Goal: Task Accomplishment & Management: Complete application form

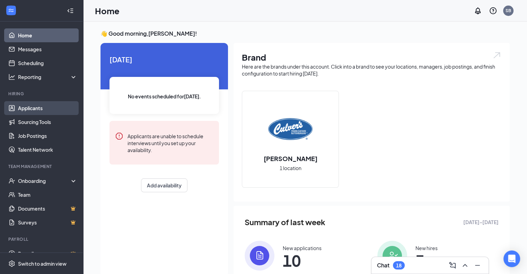
click at [50, 109] on link "Applicants" at bounding box center [47, 108] width 59 height 14
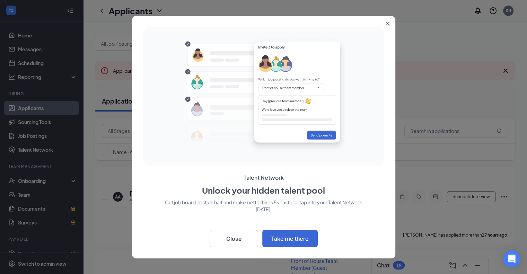
click at [387, 24] on icon "Close" at bounding box center [388, 23] width 4 height 4
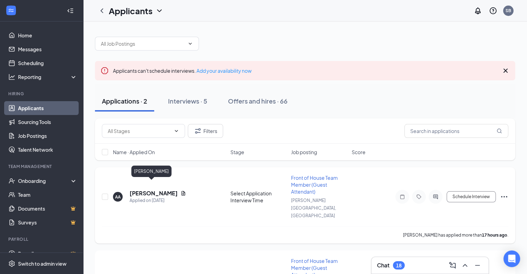
click at [142, 189] on h5 "[PERSON_NAME]" at bounding box center [154, 193] width 48 height 8
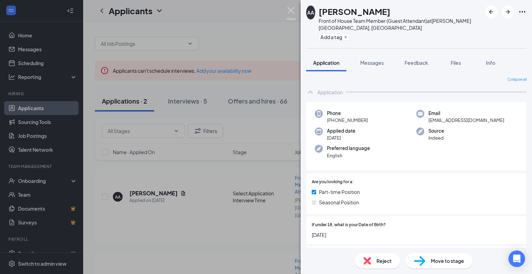
click at [292, 13] on img at bounding box center [291, 14] width 9 height 14
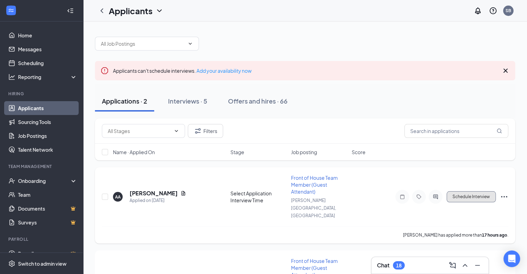
click at [458, 191] on button "Schedule Interview" at bounding box center [471, 196] width 49 height 11
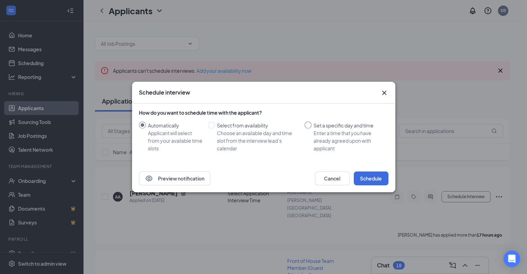
click at [312, 123] on span "Set a specific day and time Enter a time that you have already agreed upon with…" at bounding box center [348, 137] width 74 height 30
click at [311, 123] on input "Set a specific day and time Enter a time that you have already agreed upon with…" at bounding box center [307, 125] width 7 height 7
radio input "true"
radio input "false"
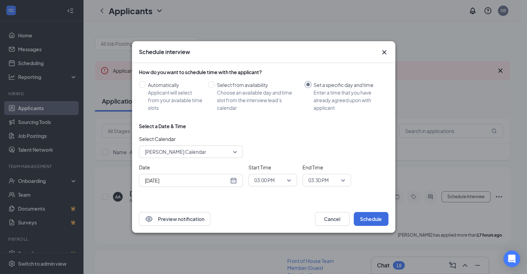
click at [229, 180] on div "[DATE]" at bounding box center [191, 181] width 92 height 8
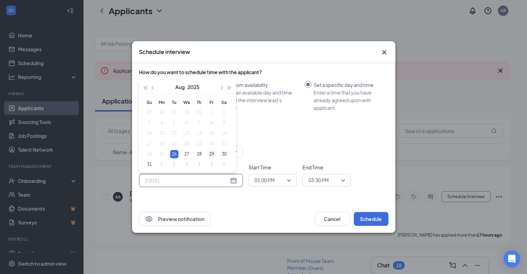
type input "[DATE]"
click at [213, 153] on div "29" at bounding box center [212, 154] width 8 height 8
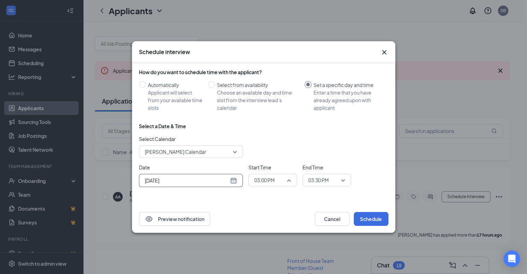
click at [287, 178] on span "03:00 PM" at bounding box center [272, 180] width 37 height 10
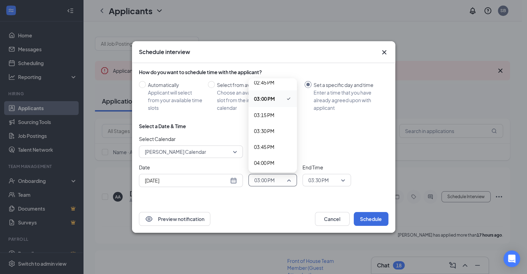
scroll to position [947, 0]
click at [273, 146] on span "03:45 PM" at bounding box center [264, 146] width 20 height 8
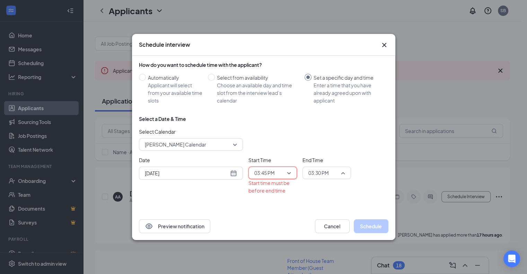
click at [339, 173] on span "03:30 PM" at bounding box center [326, 173] width 37 height 10
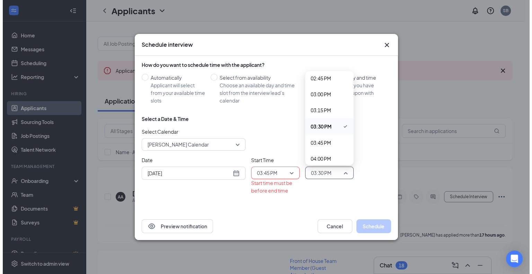
scroll to position [957, 0]
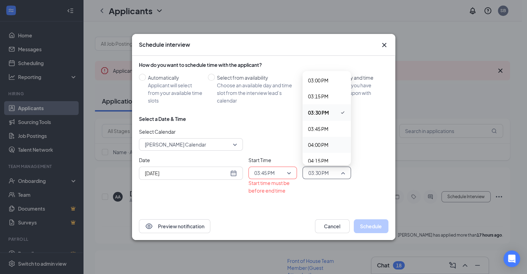
click at [330, 144] on span "04:00 PM" at bounding box center [326, 145] width 37 height 8
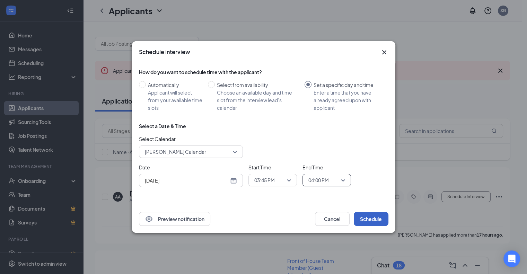
click at [376, 219] on button "Schedule" at bounding box center [371, 219] width 35 height 14
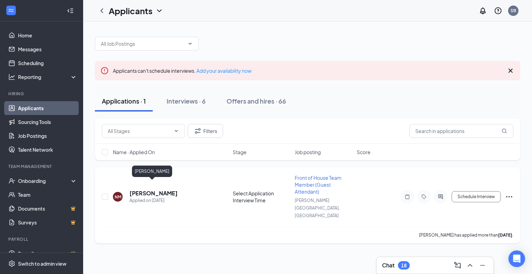
click at [155, 189] on h5 "[PERSON_NAME]" at bounding box center [154, 193] width 48 height 8
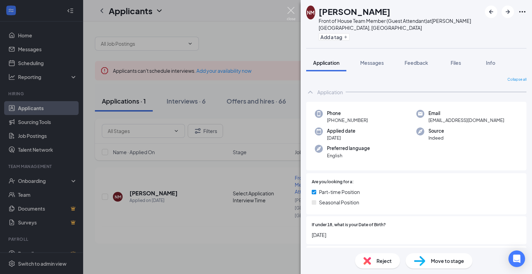
click at [292, 11] on img at bounding box center [291, 14] width 9 height 14
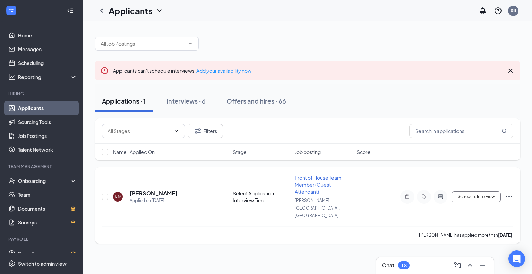
click at [508, 193] on icon "Ellipses" at bounding box center [509, 197] width 8 height 8
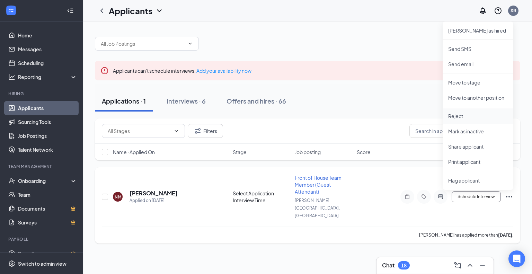
click at [456, 113] on p "Reject" at bounding box center [478, 116] width 60 height 7
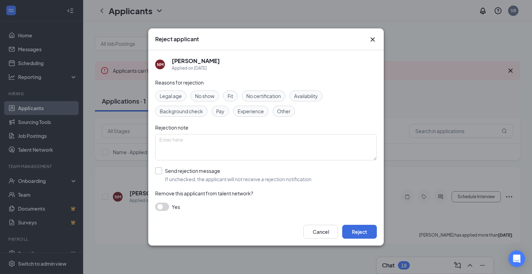
click at [159, 173] on input "Send rejection message If unchecked, the applicant will not receive a rejection…" at bounding box center [234, 174] width 158 height 15
checkbox input "true"
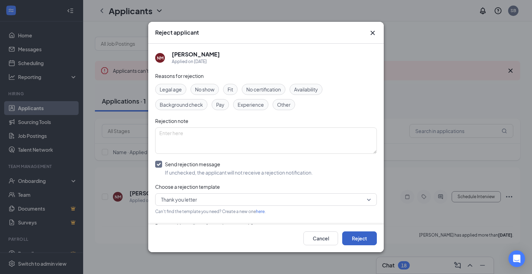
click at [355, 241] on button "Reject" at bounding box center [359, 238] width 35 height 14
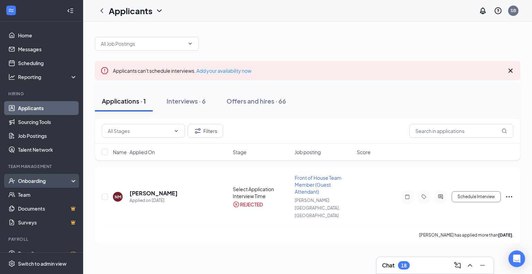
click at [33, 182] on div "Onboarding" at bounding box center [44, 180] width 53 height 7
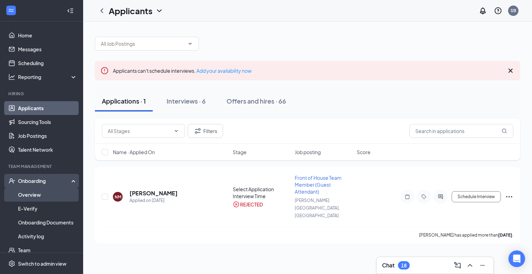
click at [39, 193] on link "Overview" at bounding box center [47, 195] width 59 height 14
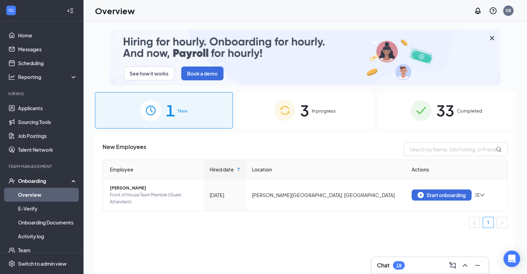
click at [294, 107] on img at bounding box center [284, 110] width 21 height 21
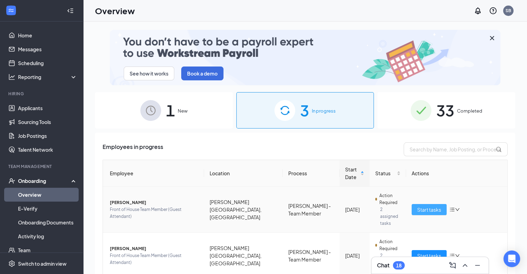
click at [430, 206] on span "Start tasks" at bounding box center [429, 210] width 24 height 8
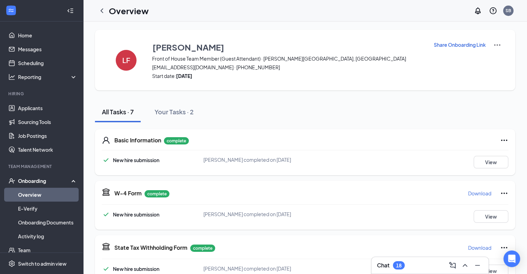
click at [329, 115] on div "All Tasks · 7 Your Tasks · 2" at bounding box center [305, 111] width 420 height 21
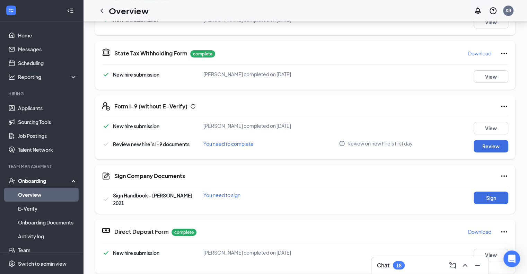
scroll to position [199, 0]
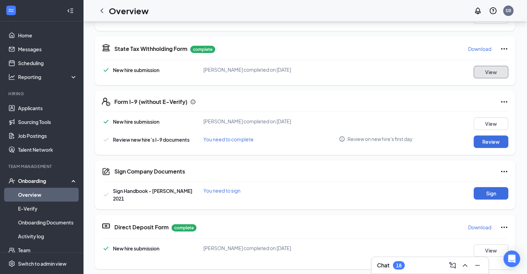
click at [478, 70] on button "View" at bounding box center [491, 72] width 35 height 12
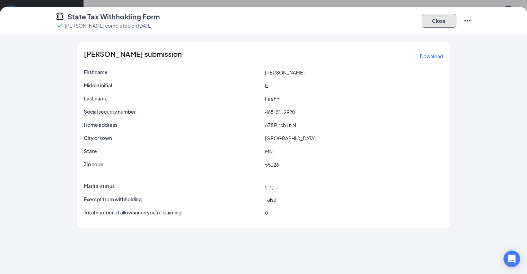
click at [456, 23] on button "Close" at bounding box center [439, 21] width 35 height 14
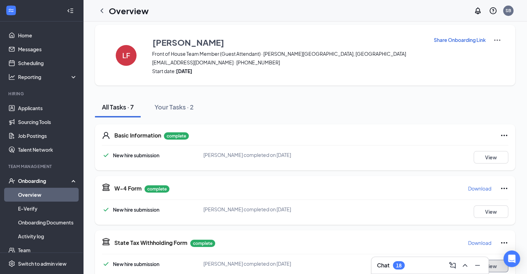
scroll to position [0, 0]
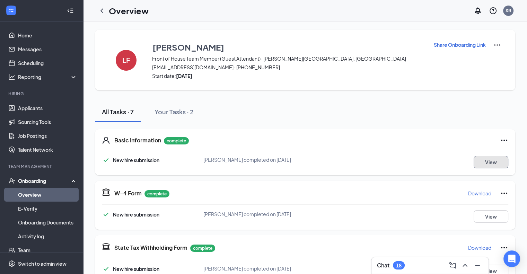
click at [481, 160] on button "View" at bounding box center [491, 162] width 35 height 12
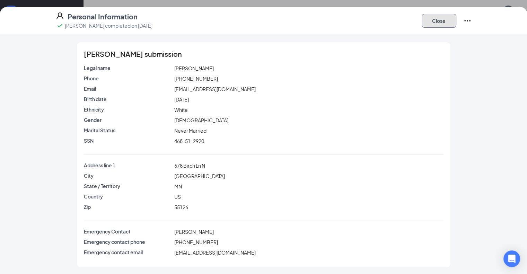
click at [456, 26] on button "Close" at bounding box center [439, 21] width 35 height 14
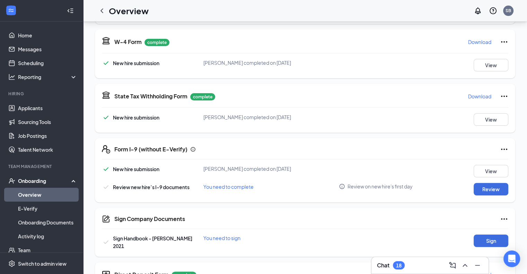
scroll to position [199, 0]
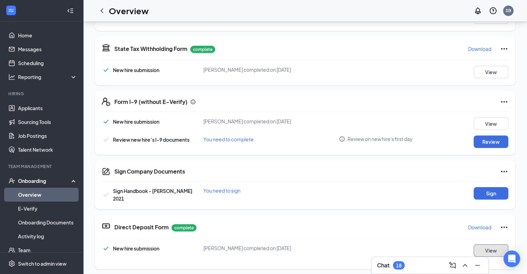
click at [479, 246] on button "View" at bounding box center [491, 250] width 35 height 12
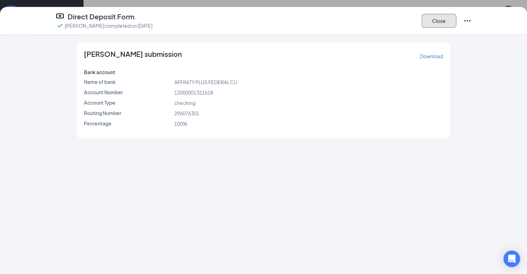
click at [456, 20] on button "Close" at bounding box center [439, 21] width 35 height 14
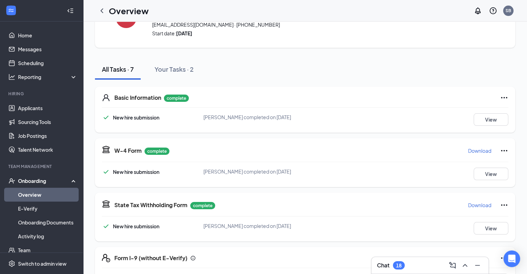
scroll to position [0, 0]
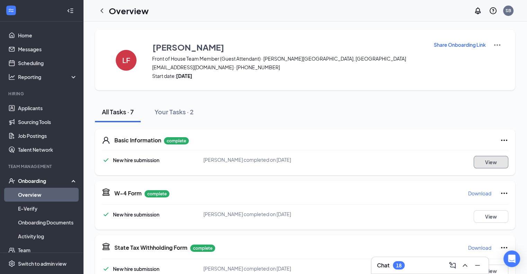
click at [480, 166] on button "View" at bounding box center [491, 162] width 35 height 12
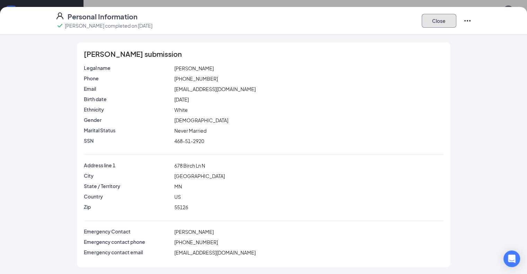
click at [456, 22] on button "Close" at bounding box center [439, 21] width 35 height 14
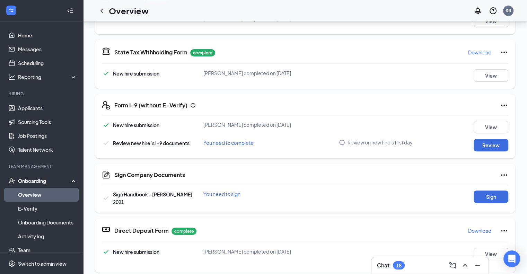
scroll to position [199, 0]
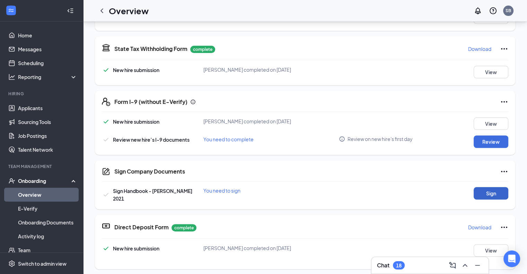
click at [483, 193] on button "Sign" at bounding box center [491, 193] width 35 height 12
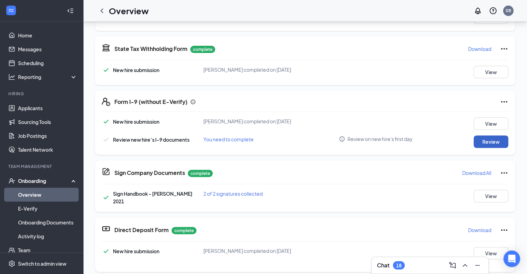
click at [478, 142] on button "Review" at bounding box center [491, 141] width 35 height 12
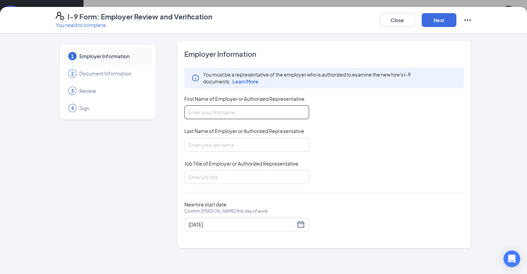
click at [198, 109] on input "First Name of Employer or Authorized Representative" at bounding box center [246, 112] width 125 height 14
type input "[PERSON_NAME]"
click at [205, 178] on input "Job Title of Employer or Authorized Representative" at bounding box center [246, 177] width 125 height 14
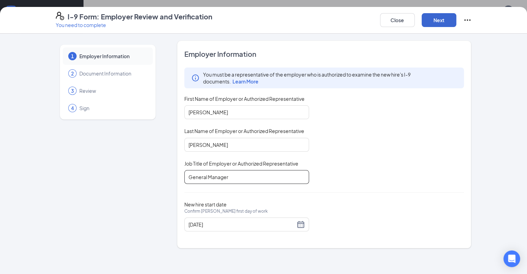
type input "General Manager"
click at [456, 23] on button "Next" at bounding box center [439, 20] width 35 height 14
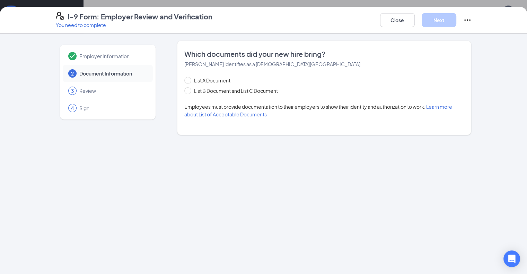
click at [177, 81] on div "Which documents did your new hire bring? [PERSON_NAME] identifies as a [DEMOGRA…" at bounding box center [324, 88] width 294 height 95
click at [184, 81] on input "List A Document" at bounding box center [186, 79] width 5 height 5
radio input "true"
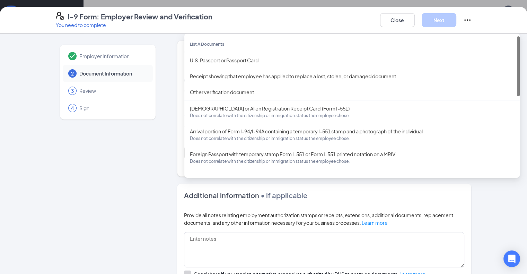
click at [210, 150] on div "Select document List A Documents U.S. Passport or Passport Card Receipt showing…" at bounding box center [324, 153] width 280 height 14
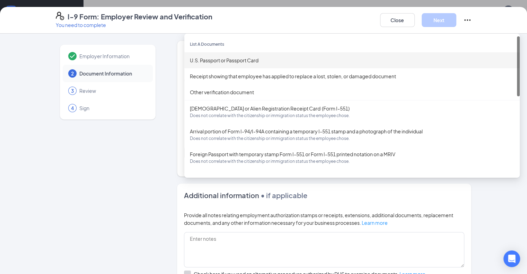
click at [233, 59] on div "U.S. Passport or Passport Card" at bounding box center [352, 60] width 324 height 8
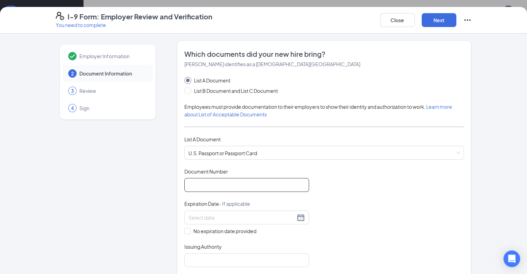
click at [212, 179] on input "Document Number" at bounding box center [246, 185] width 125 height 14
type input "A32034827"
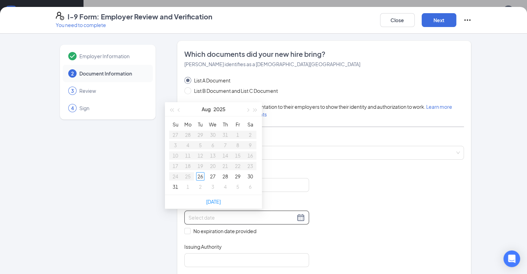
click at [256, 218] on input at bounding box center [241, 218] width 107 height 8
click at [187, 157] on div "10" at bounding box center [188, 155] width 8 height 8
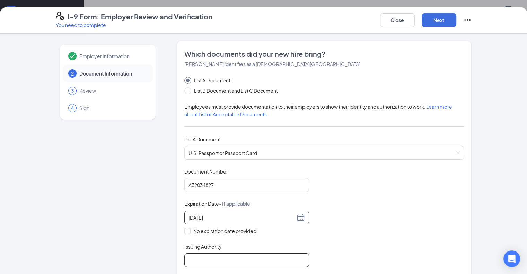
type input "[DATE]"
click at [268, 254] on input "Issuing Authority" at bounding box center [246, 260] width 125 height 14
type input "[GEOGRAPHIC_DATA]"
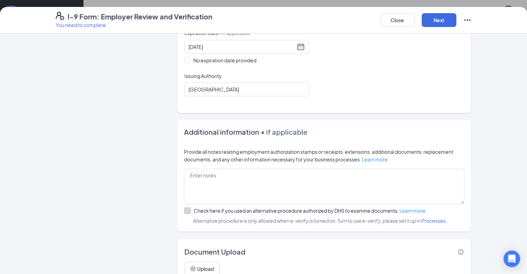
scroll to position [199, 0]
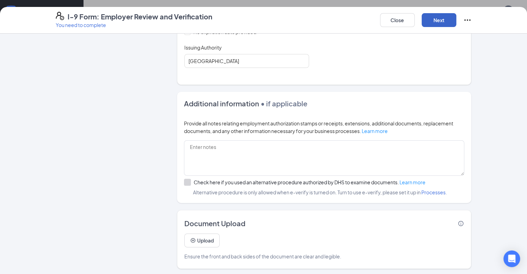
click at [456, 15] on button "Next" at bounding box center [439, 20] width 35 height 14
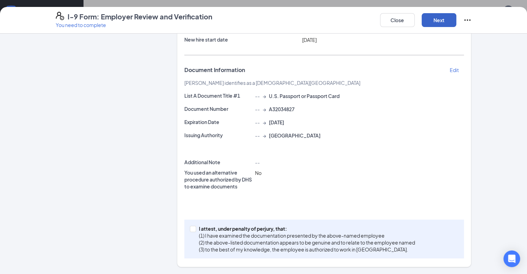
scroll to position [90, 0]
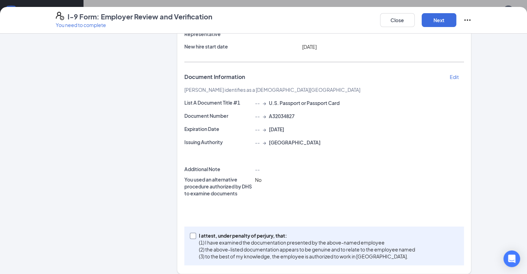
click at [190, 233] on input "I attest, under penalty of [PERSON_NAME], that: (1) I have examined the documen…" at bounding box center [192, 235] width 5 height 5
checkbox input "true"
click at [456, 21] on button "Next" at bounding box center [439, 20] width 35 height 14
click at [456, 16] on button "Next" at bounding box center [439, 20] width 35 height 14
